Goal: Task Accomplishment & Management: Manage account settings

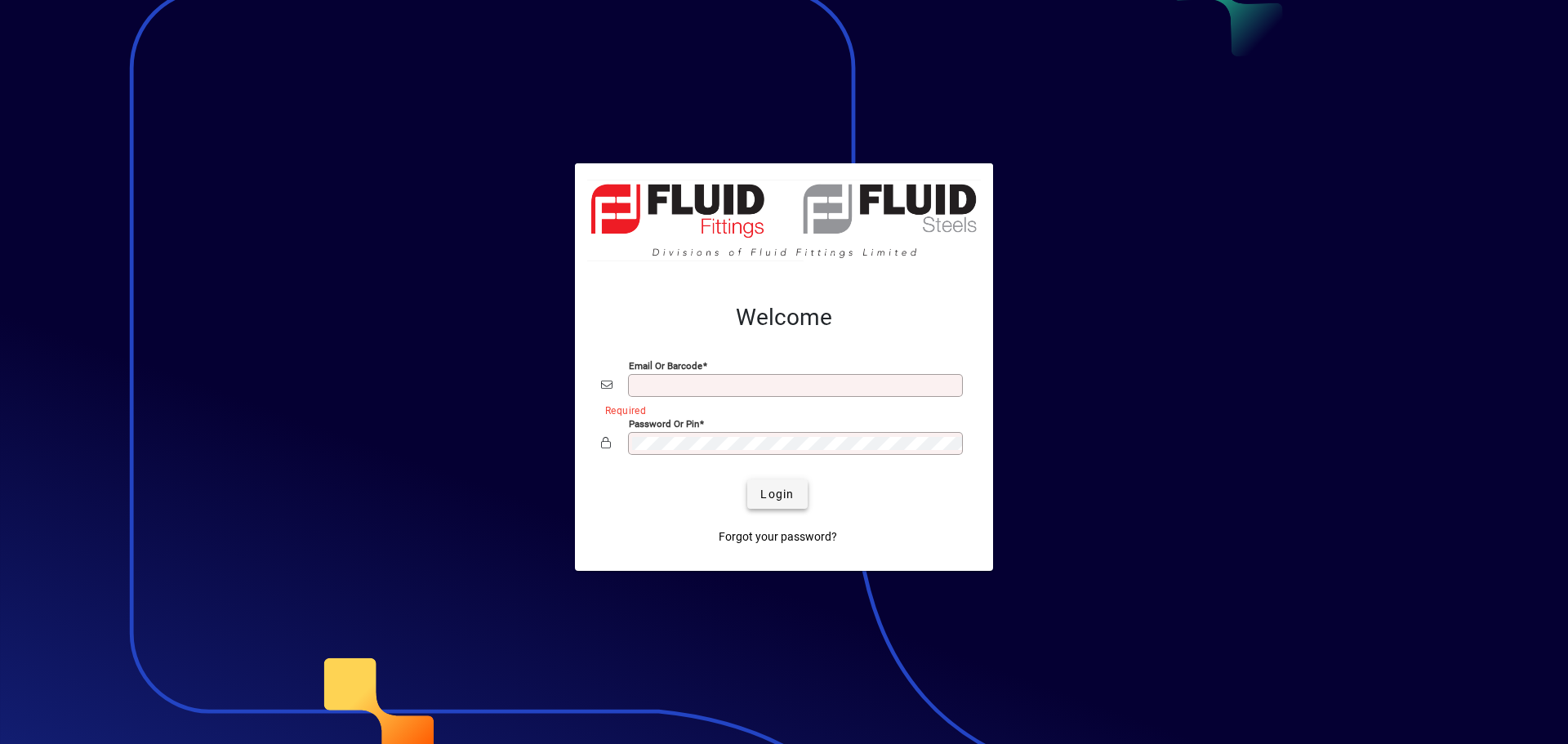
type input "**********"
click at [771, 499] on span "Login" at bounding box center [776, 494] width 33 height 17
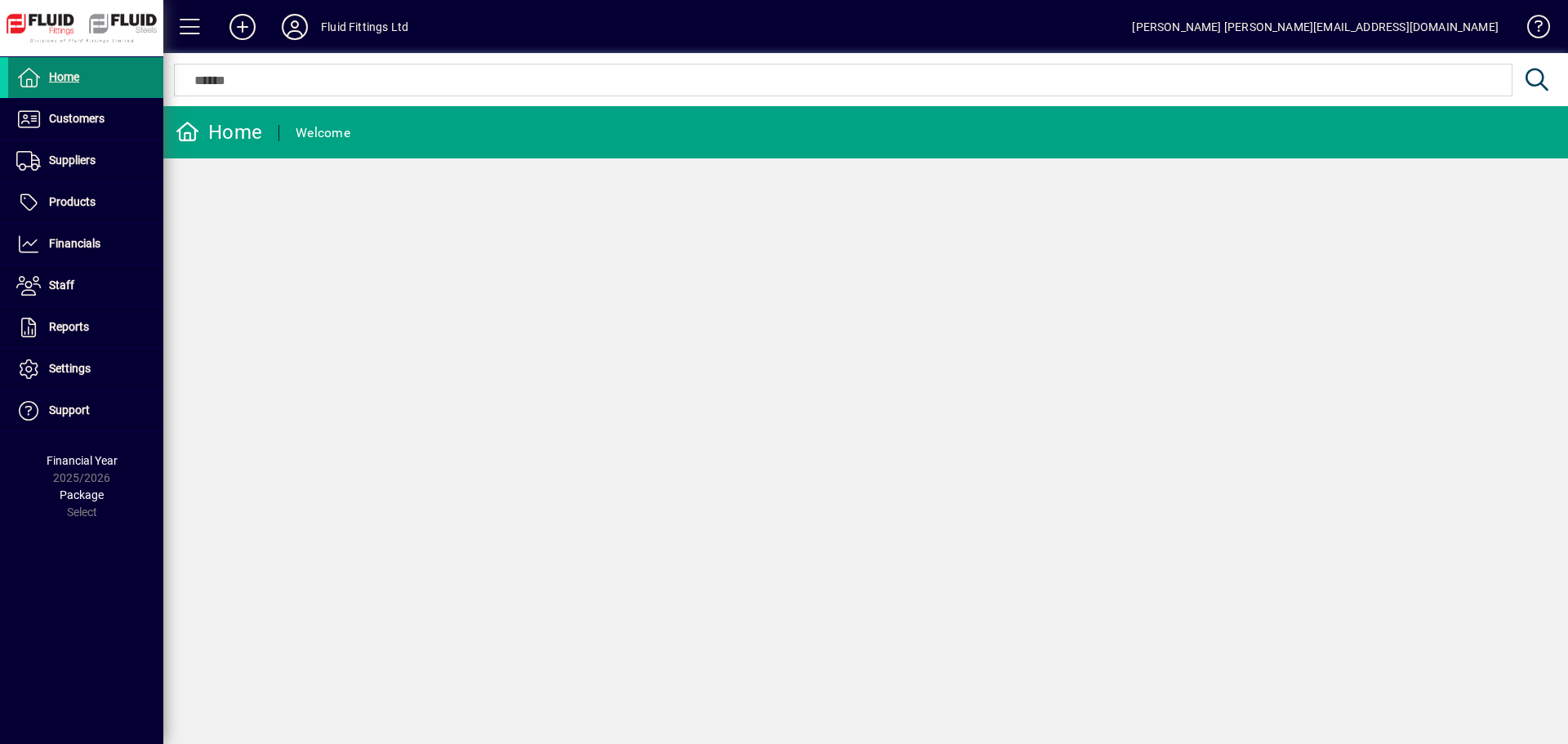
click at [72, 78] on span "Home" at bounding box center [65, 76] width 31 height 13
drag, startPoint x: 87, startPoint y: 124, endPoint x: 443, endPoint y: 254, distance: 379.0
click at [446, 254] on div "Home Welcome" at bounding box center [866, 425] width 1405 height 638
click at [90, 113] on span "Customers" at bounding box center [76, 118] width 55 height 13
